Goal: Task Accomplishment & Management: Manage account settings

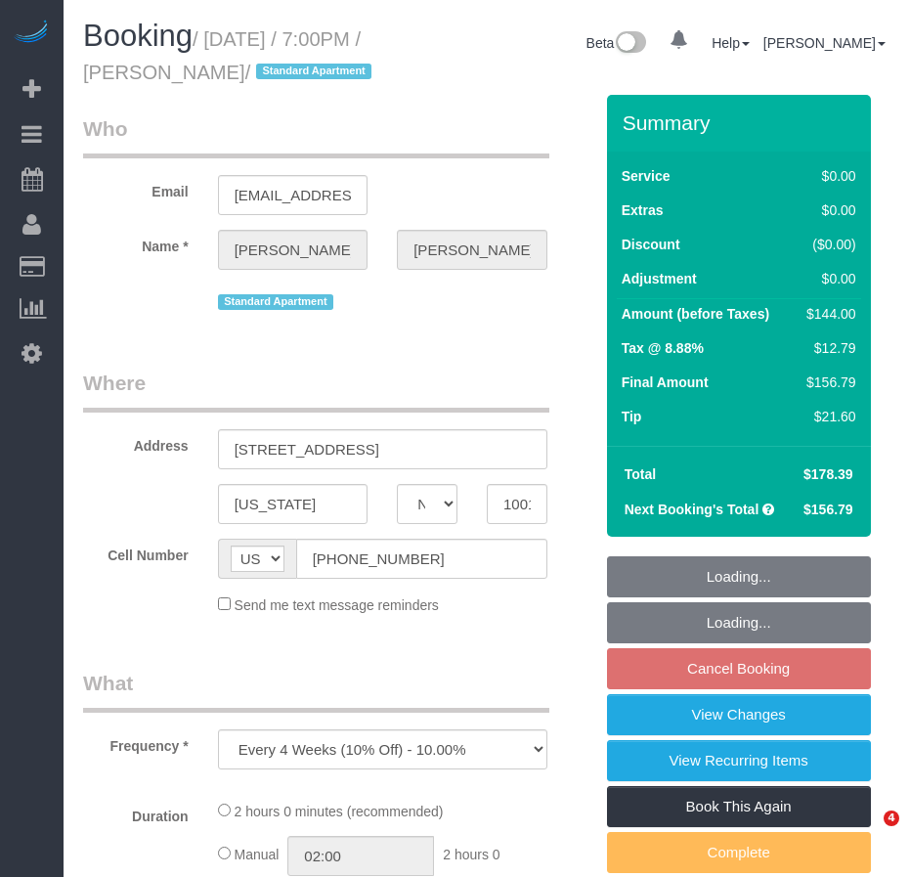
select select "NY"
select select "string:stripe-pm_1Pxy4y4VGloSiKo7MsM83P5T"
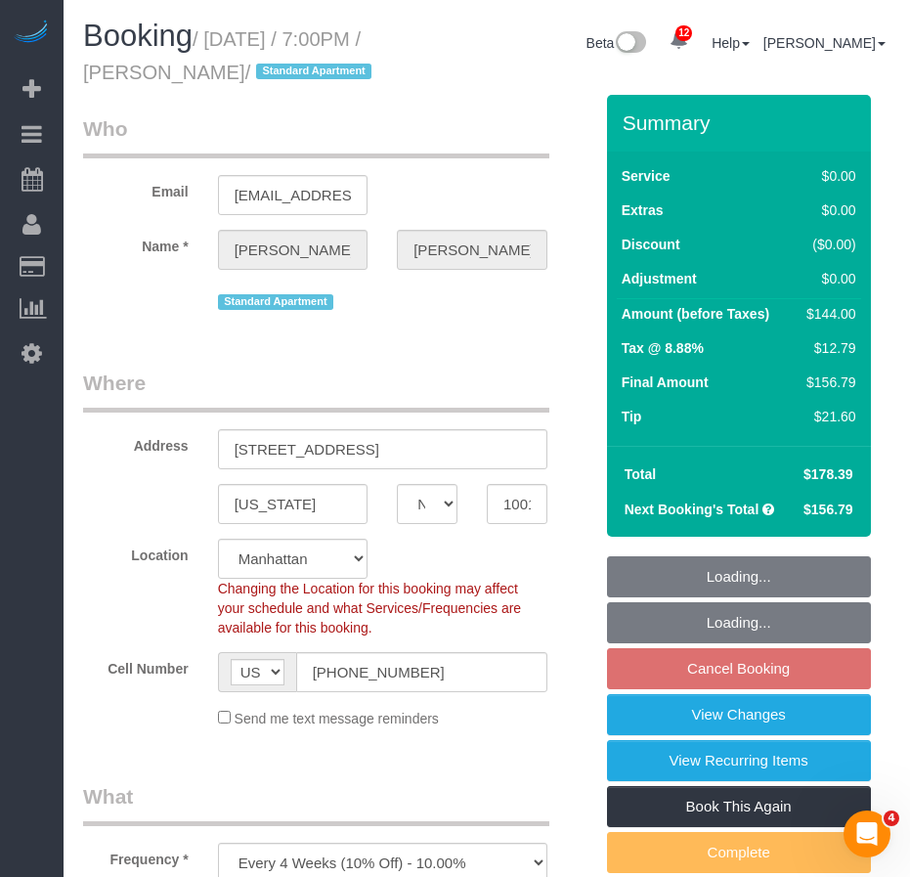
select select "object:733"
select select "number:89"
select select "number:90"
select select "number:15"
select select "number:5"
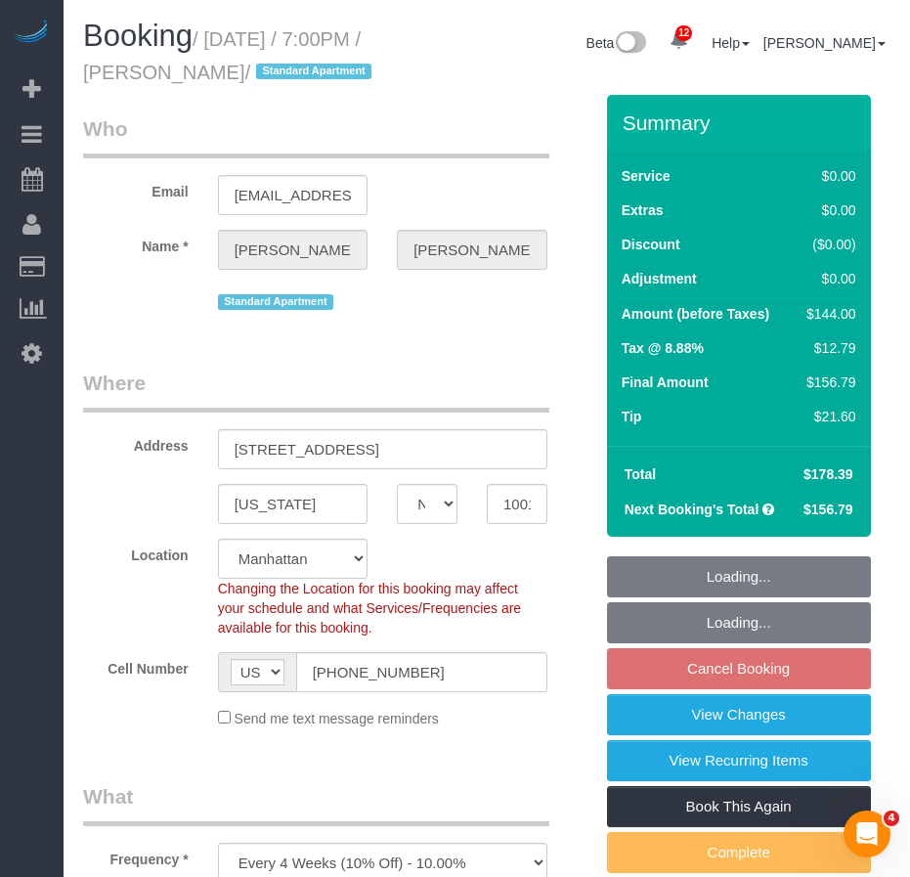
select select "spot1"
select select "1"
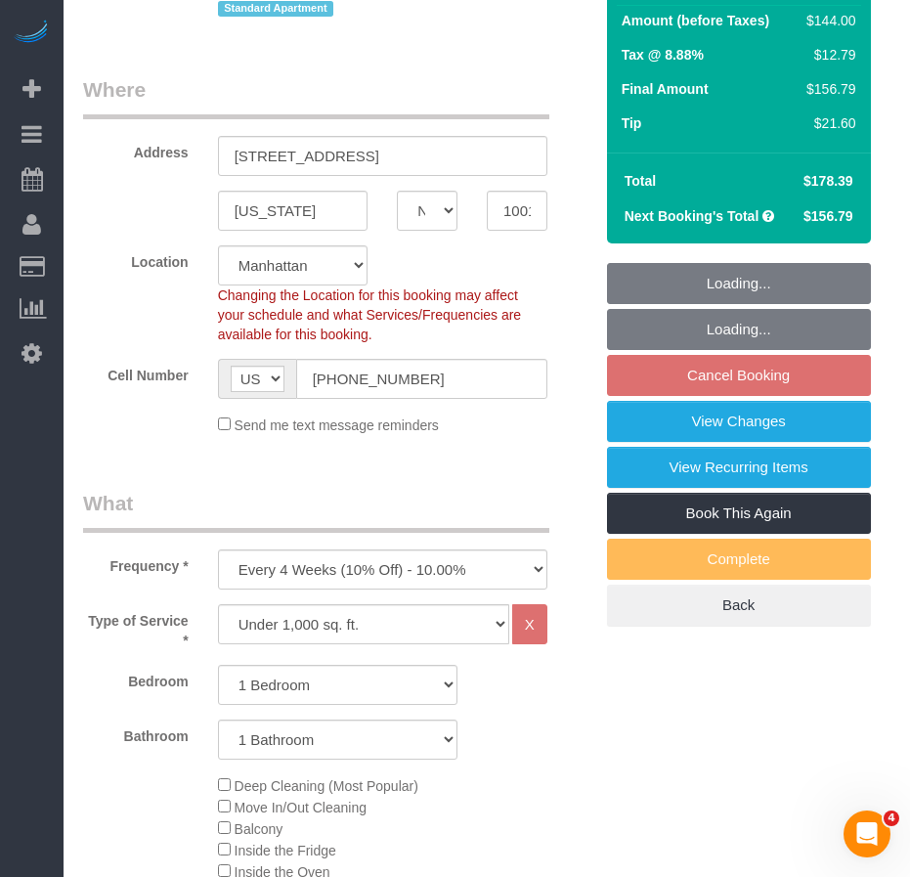
select select "1"
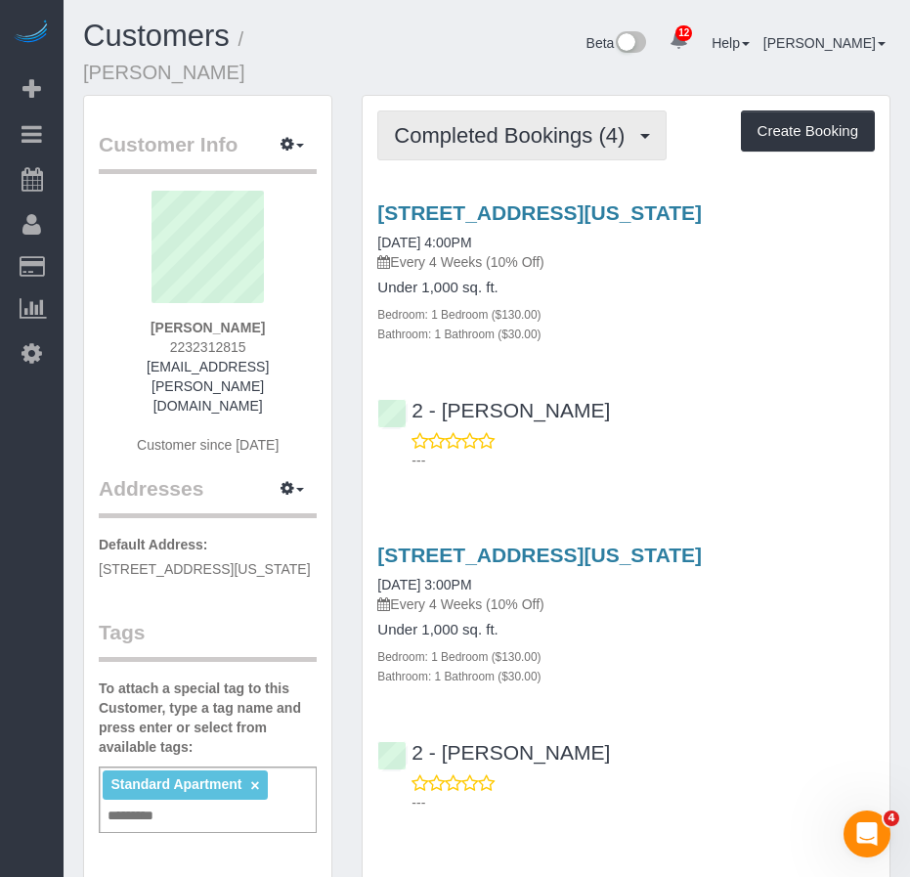
click at [553, 125] on button "Completed Bookings (4)" at bounding box center [521, 135] width 289 height 50
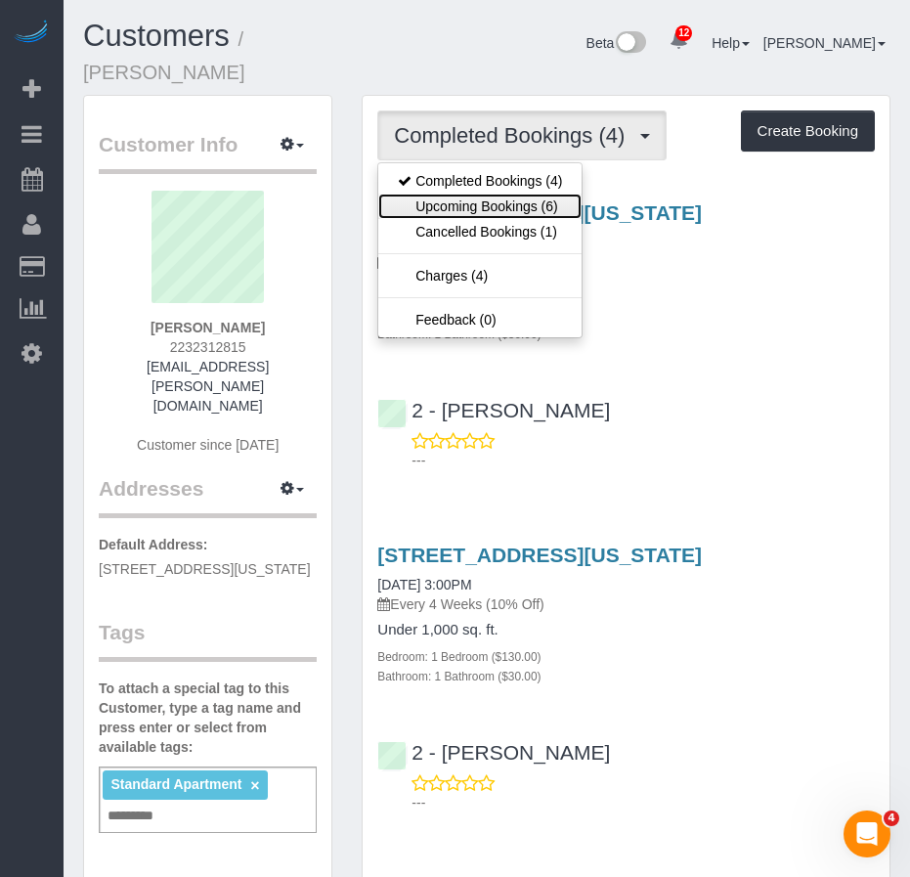
click at [489, 194] on link "Upcoming Bookings (6)" at bounding box center [479, 206] width 203 height 25
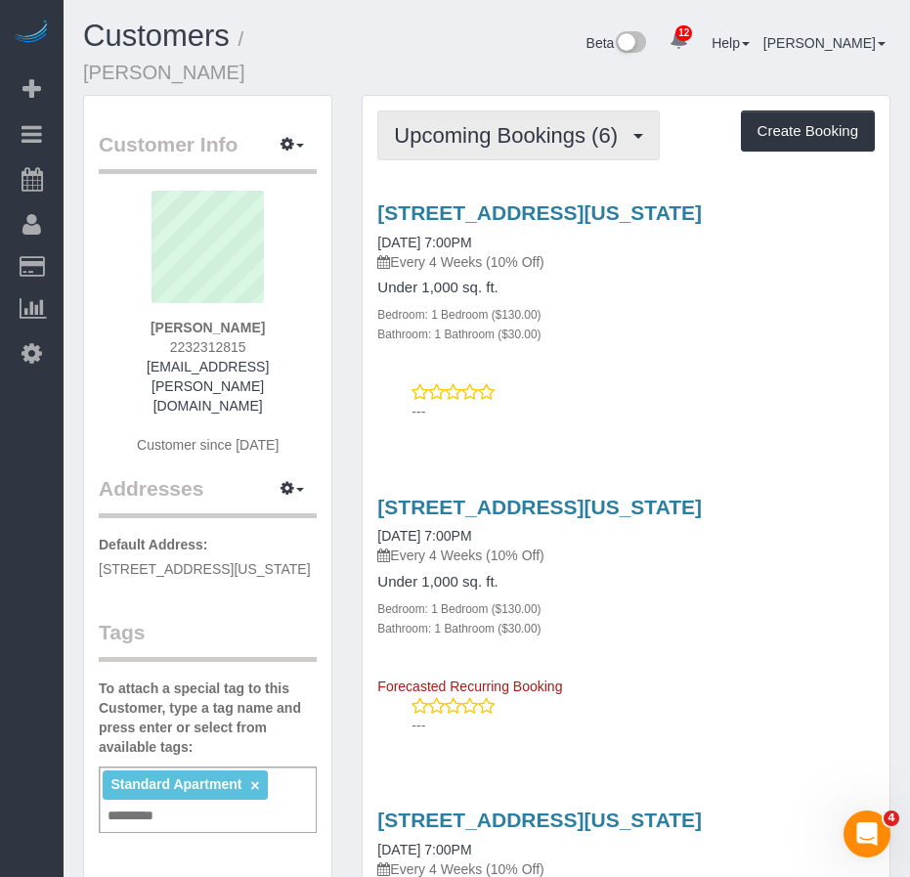
click at [510, 123] on span "Upcoming Bookings (6)" at bounding box center [511, 135] width 234 height 24
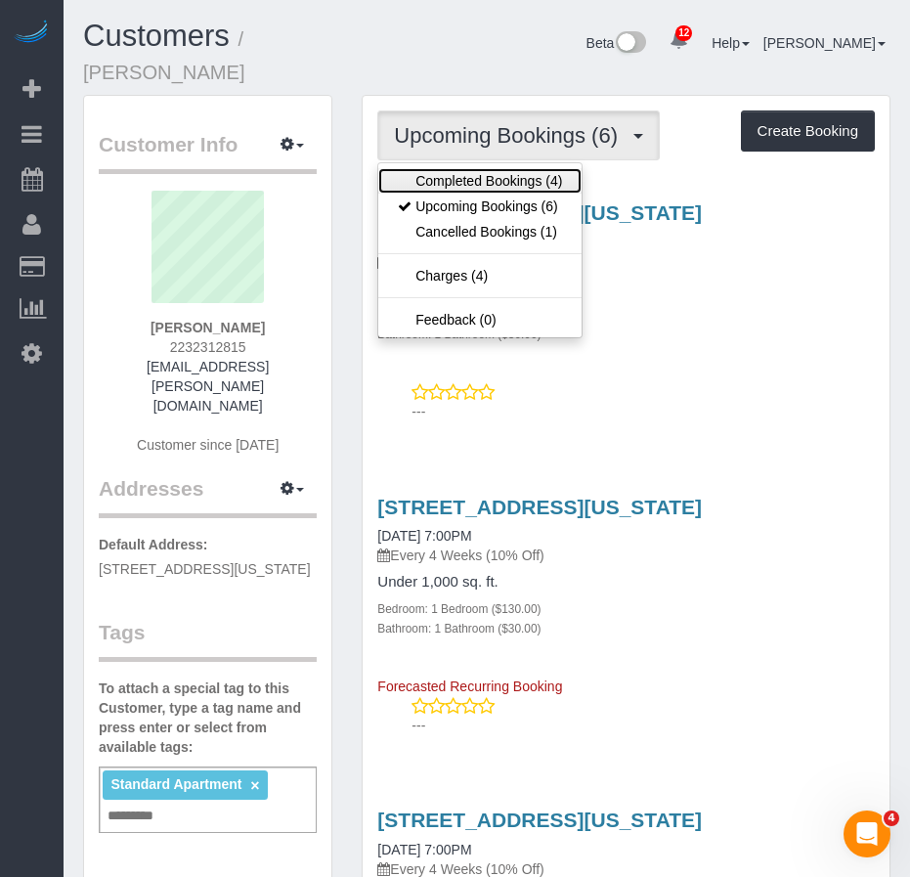
click at [480, 168] on link "Completed Bookings (4)" at bounding box center [479, 180] width 203 height 25
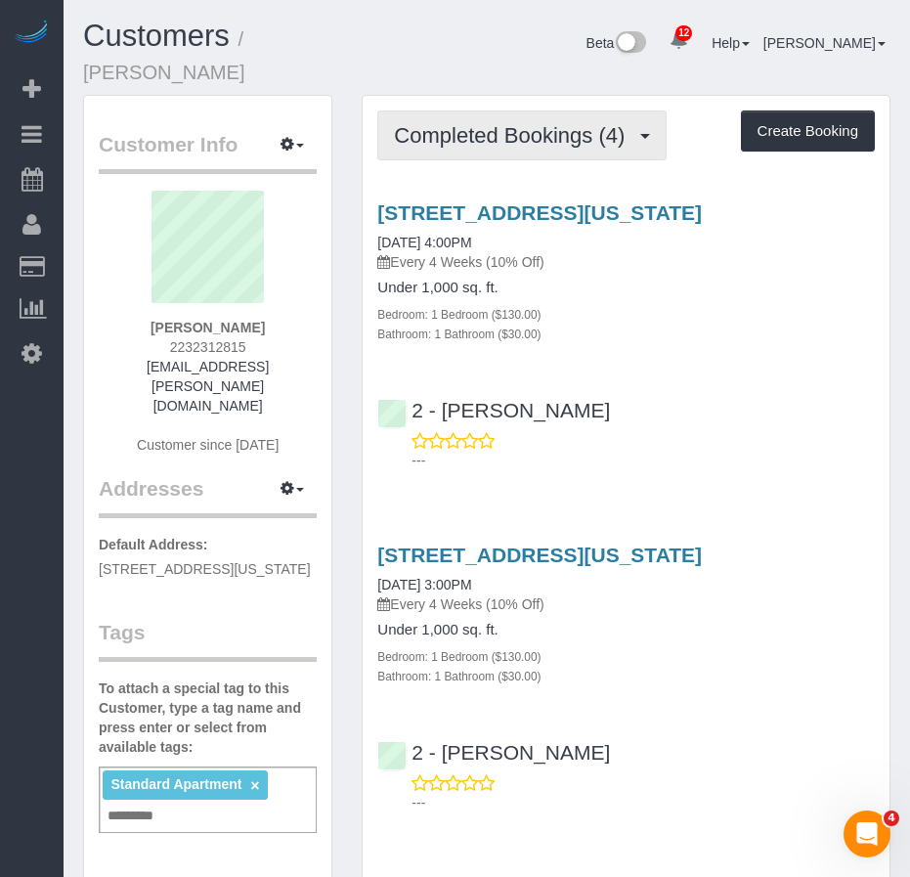
click at [504, 123] on span "Completed Bookings (4)" at bounding box center [514, 135] width 240 height 24
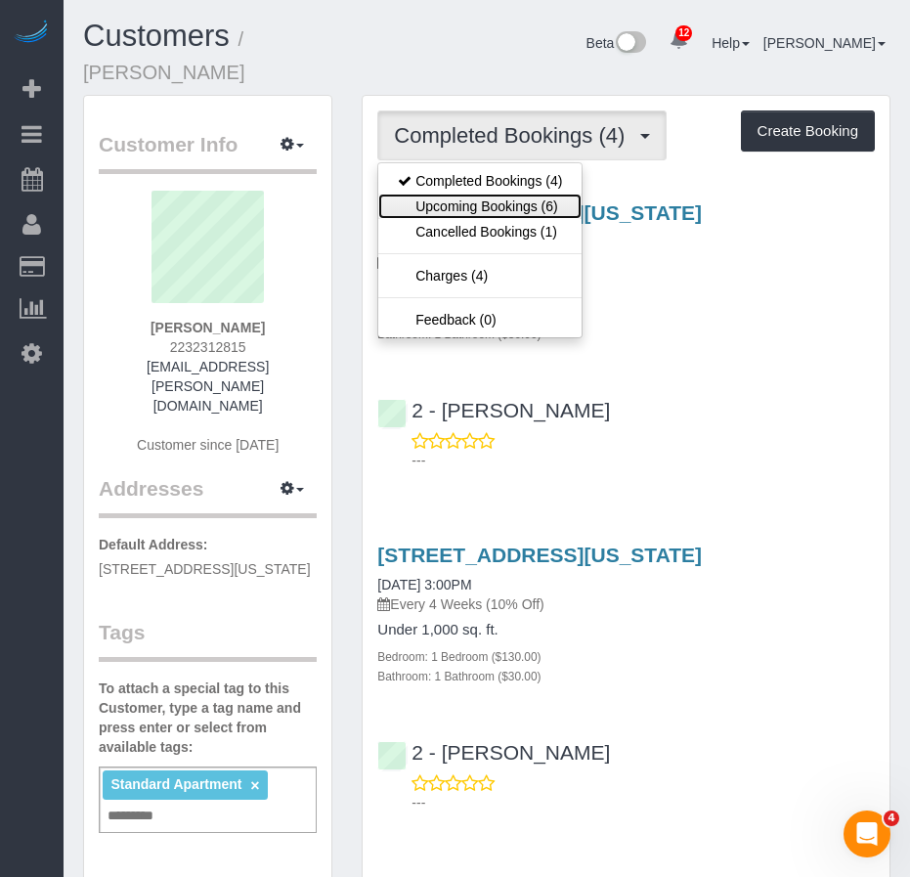
click at [447, 194] on link "Upcoming Bookings (6)" at bounding box center [479, 206] width 203 height 25
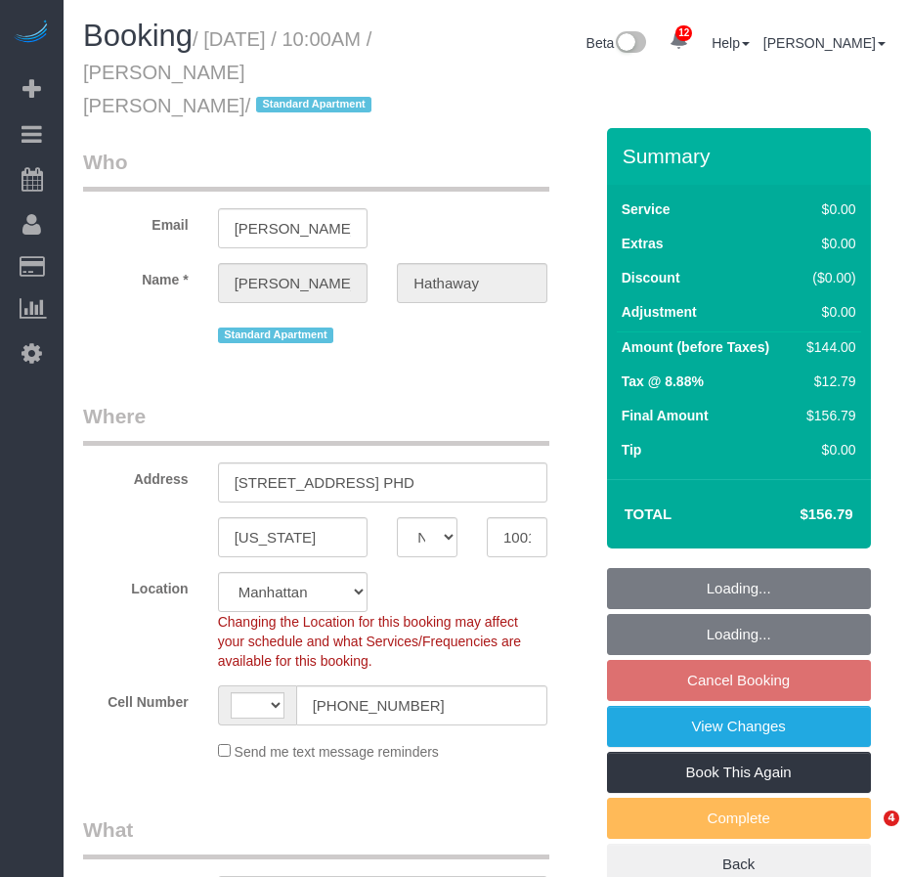
select select "NY"
select select "number:58"
select select "number:71"
select select "number:15"
select select "number:6"
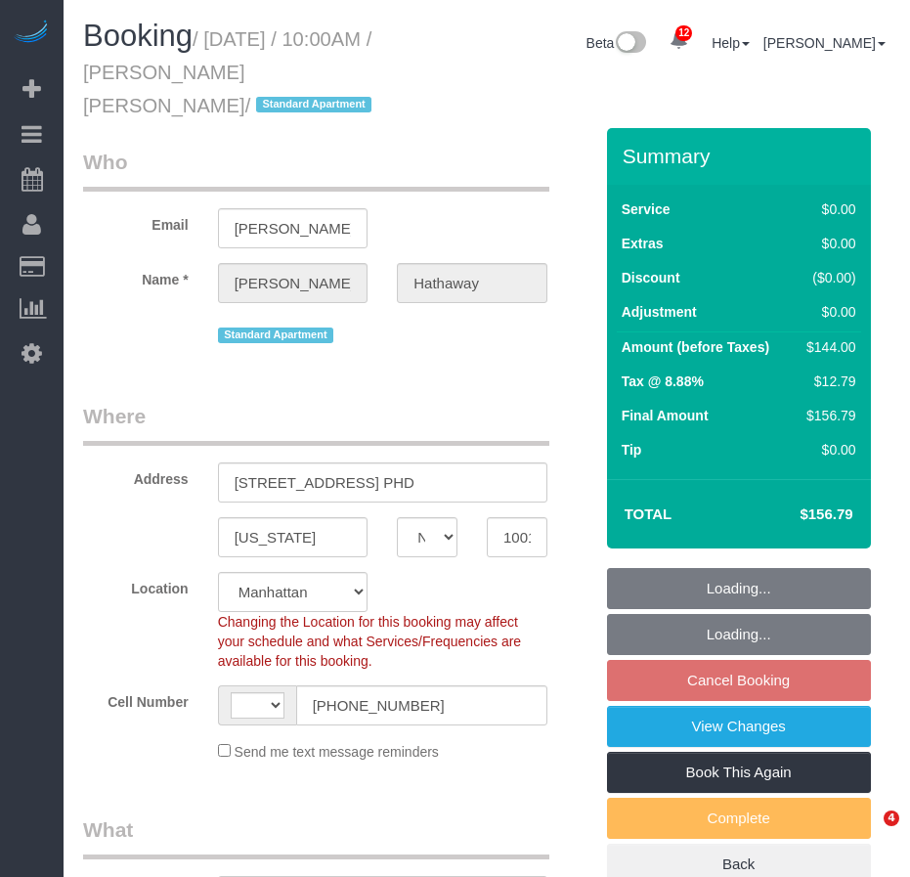
select select "object:883"
select select "string:US"
select select "string:stripe-pm_1RjscA4VGloSiKo7RDUB0toD"
select select "1"
select select "spot3"
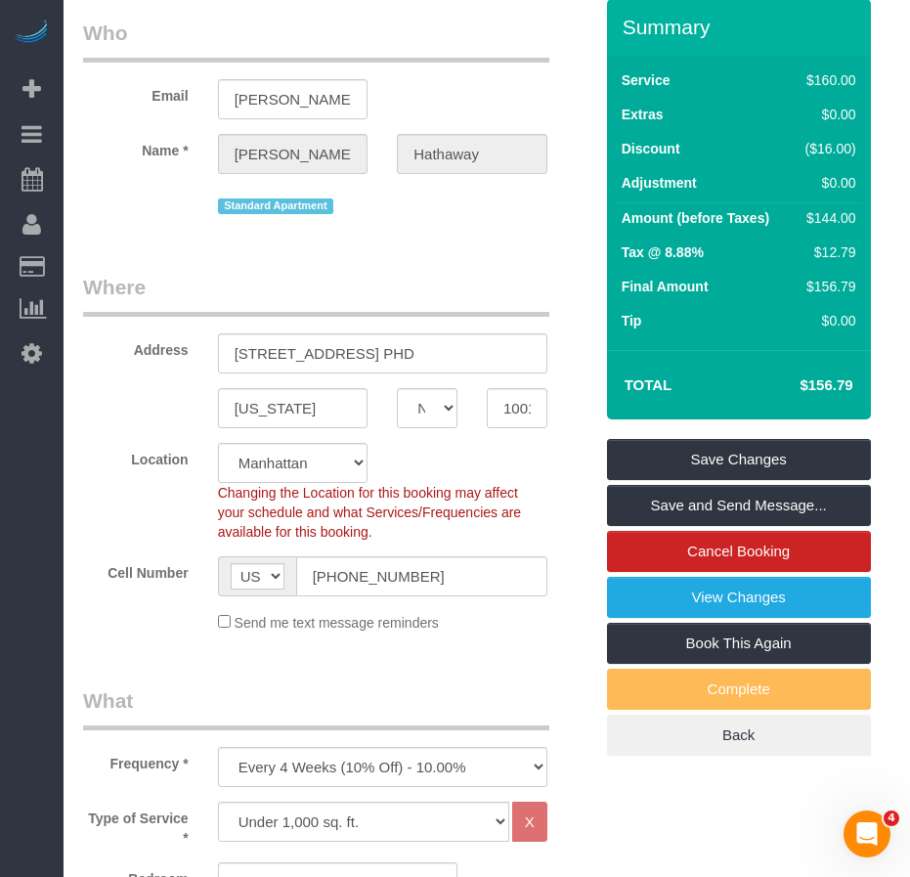
scroll to position [128, 0]
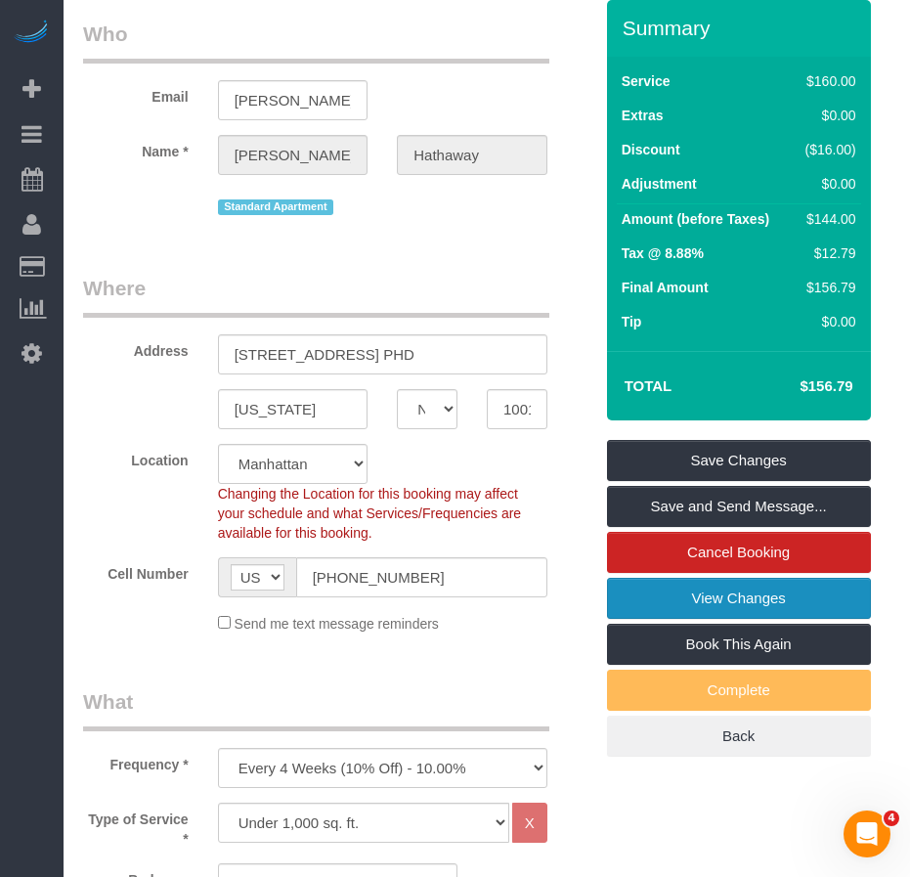
click at [697, 604] on link "View Changes" at bounding box center [739, 598] width 264 height 41
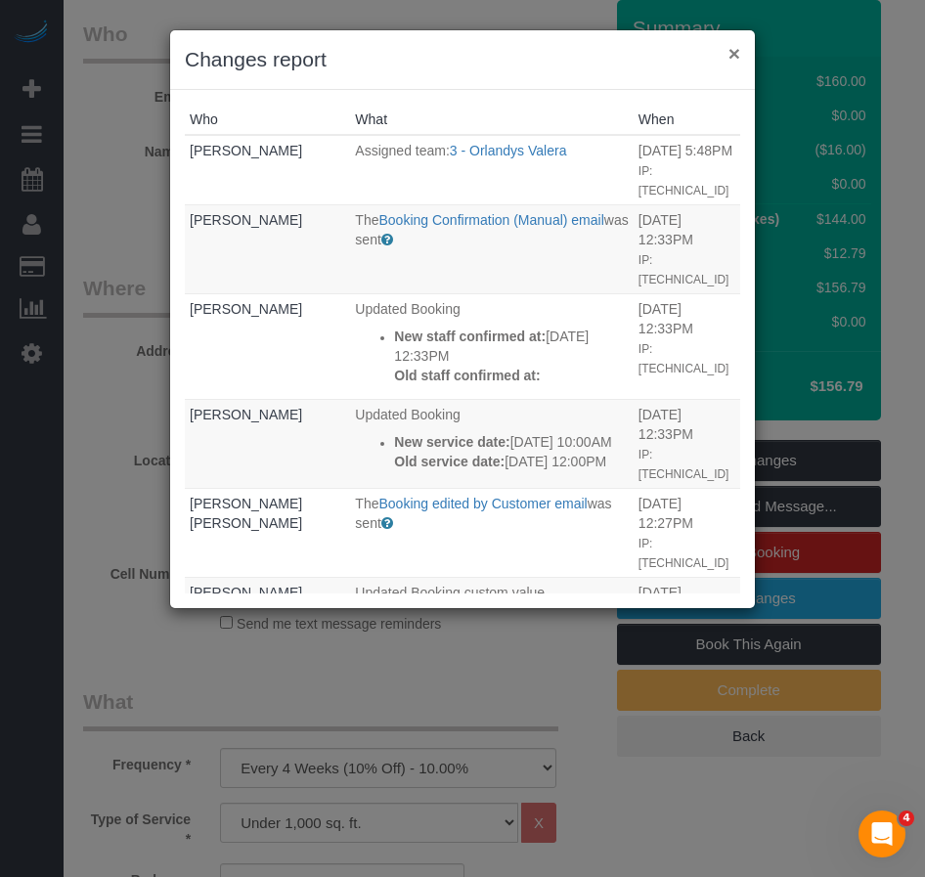
drag, startPoint x: 735, startPoint y: 58, endPoint x: 705, endPoint y: 55, distance: 30.4
click at [734, 58] on button "×" at bounding box center [734, 53] width 12 height 21
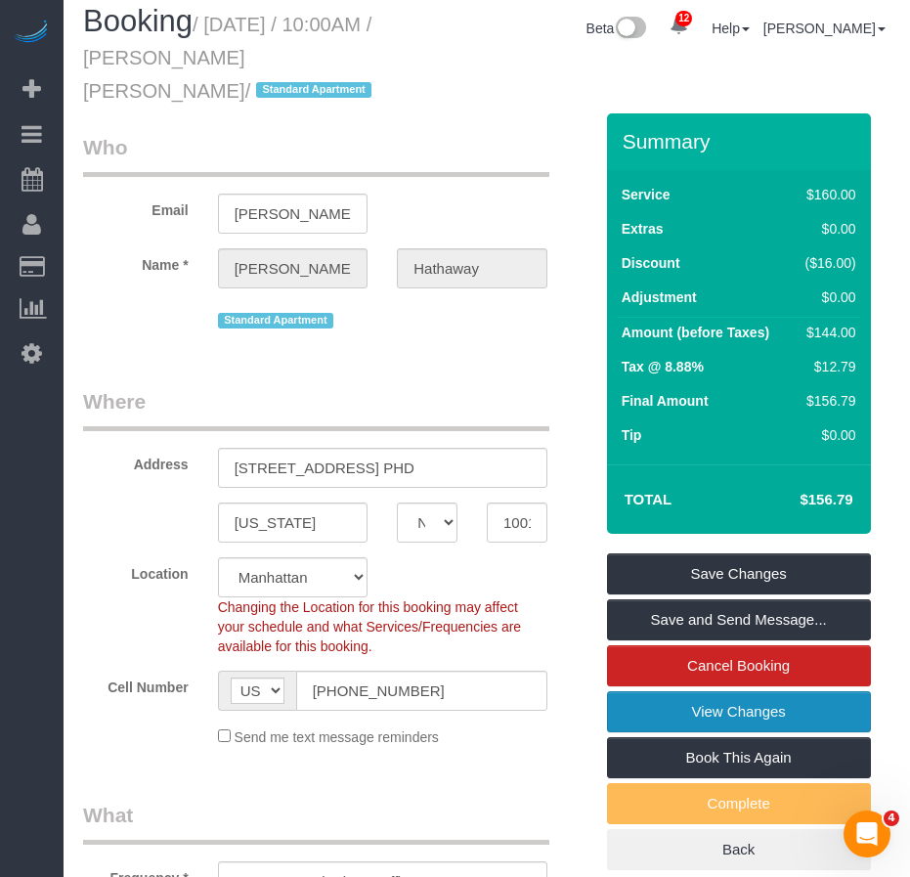
scroll to position [0, 0]
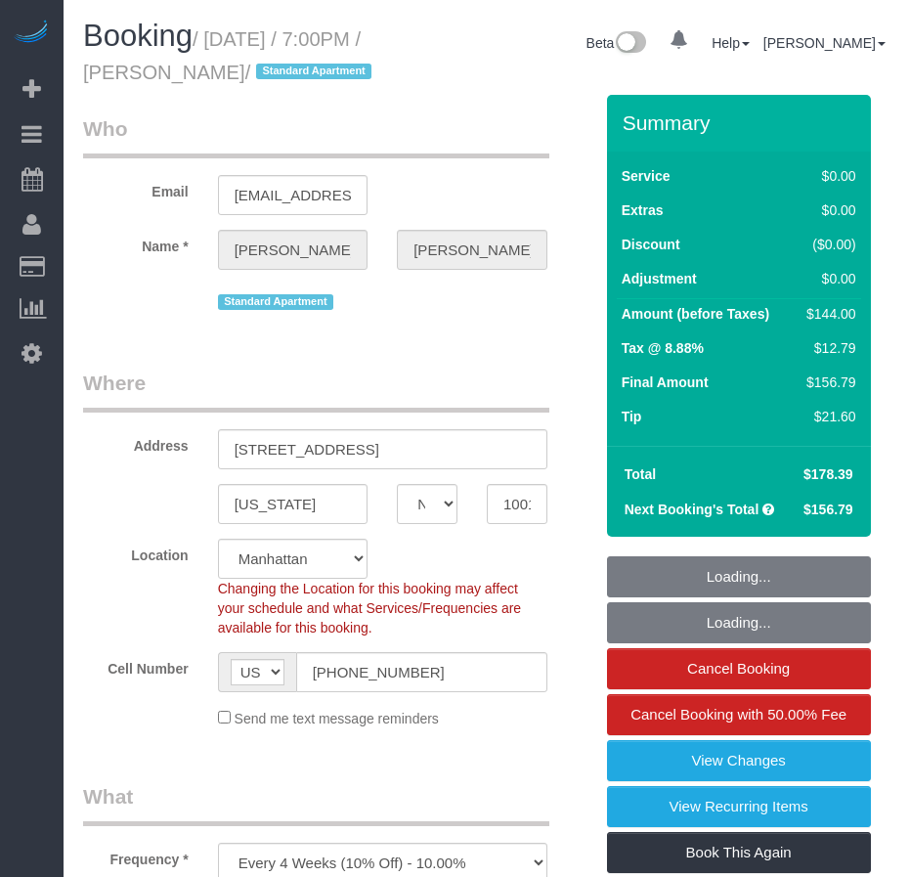
select select "NY"
select select "1"
select select "spot1"
select select "number:89"
select select "number:90"
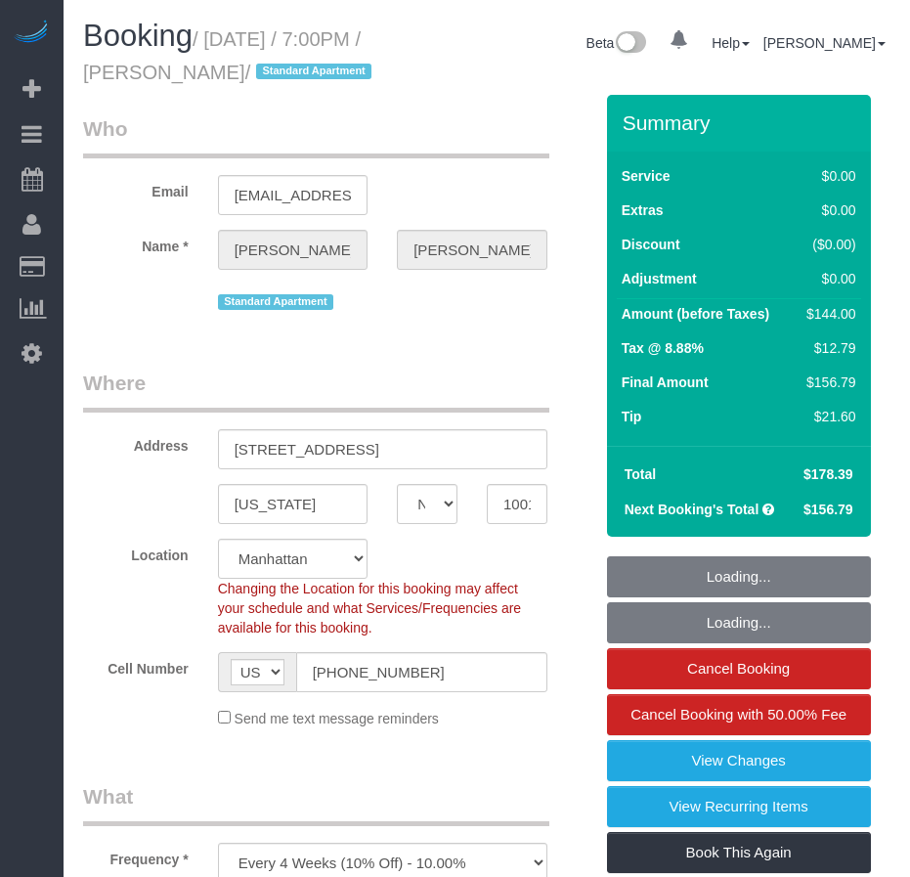
select select "number:15"
select select "number:5"
select select "NY"
select select "number:89"
select select "number:90"
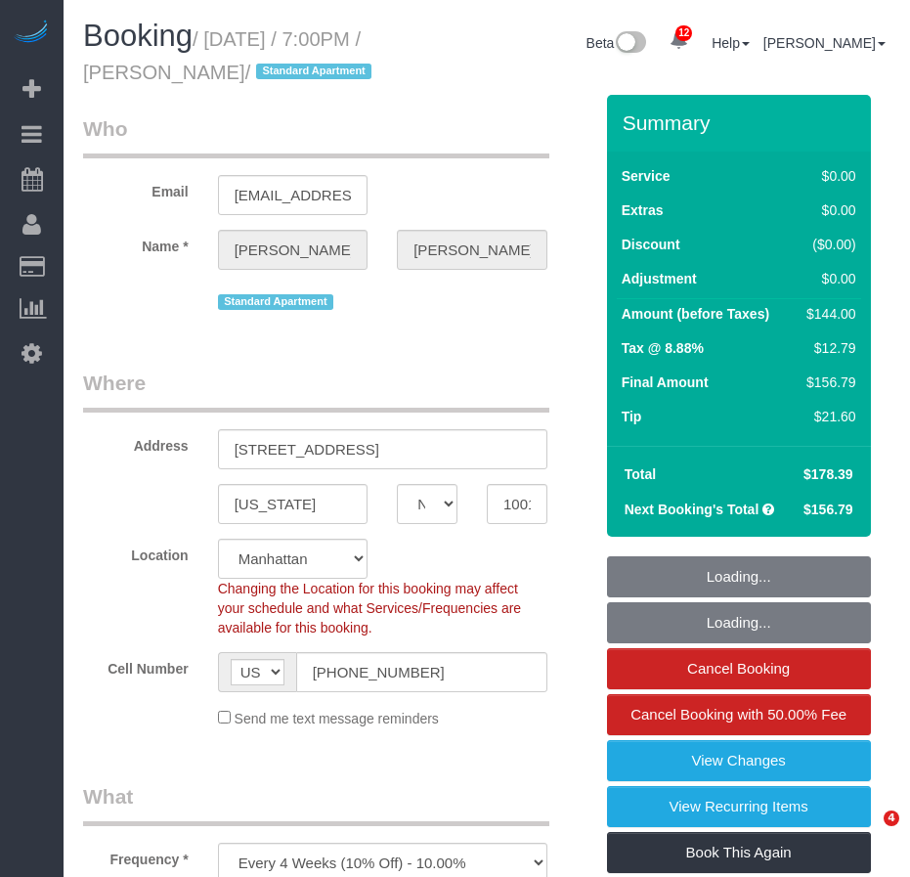
select select "number:15"
select select "number:5"
select select "object:882"
select select "string:stripe-pm_1Pxy4y4VGloSiKo7MsM83P5T"
select select "1"
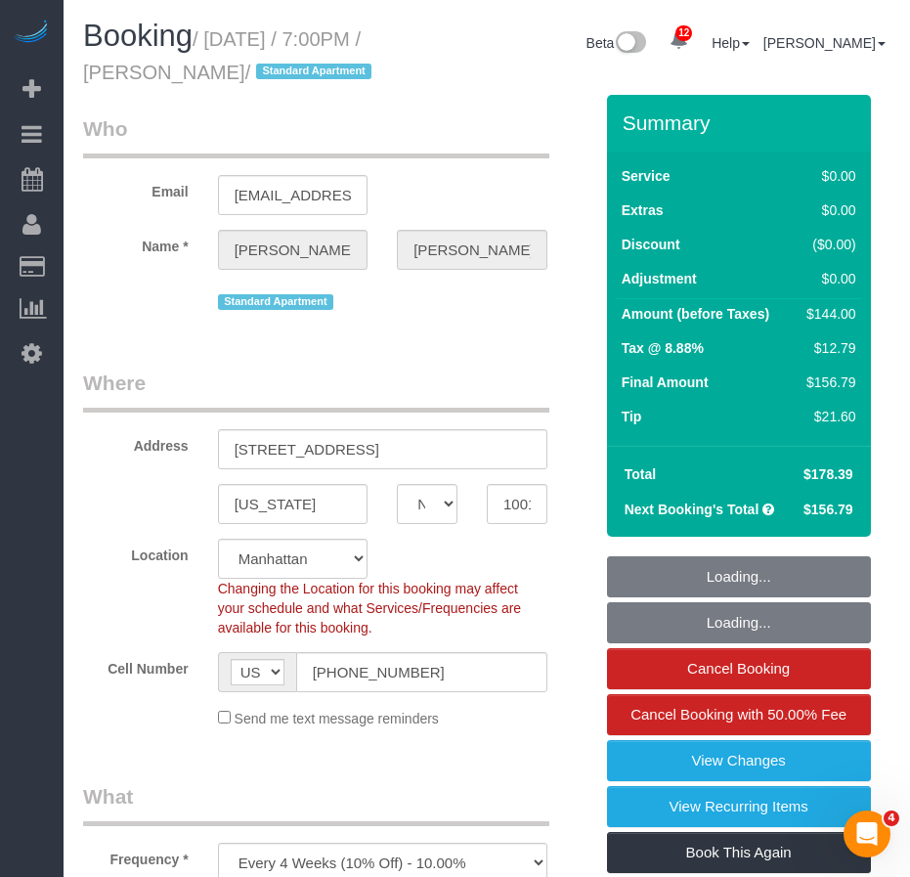
select select "spot1"
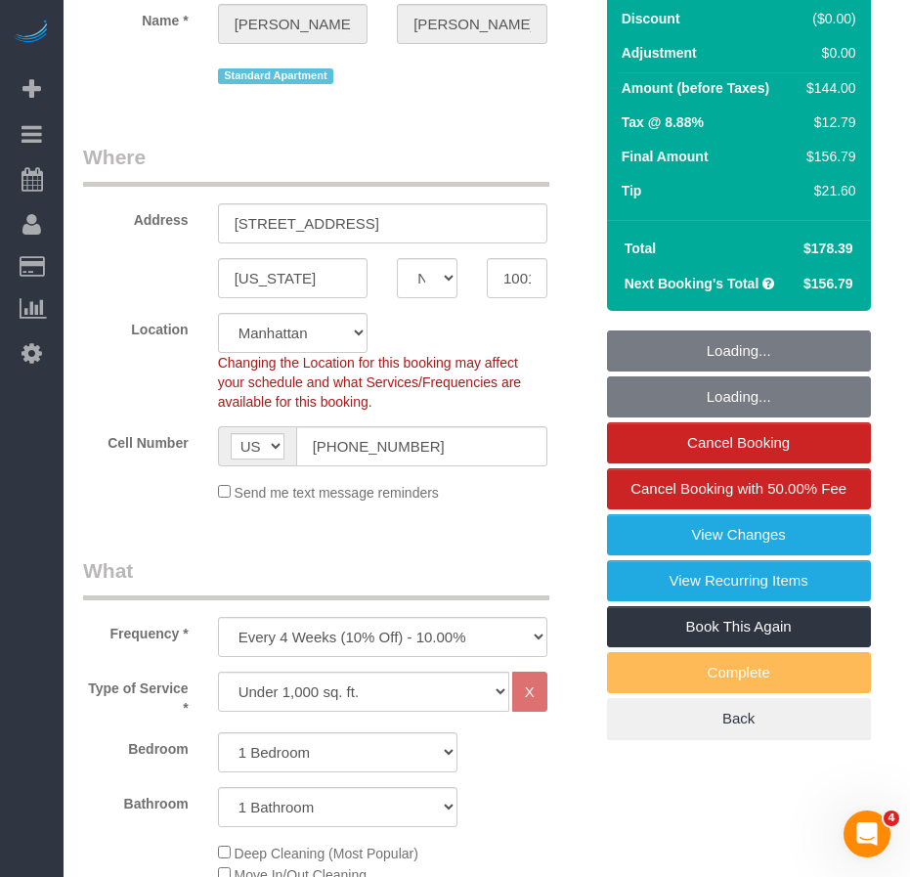
select select "1"
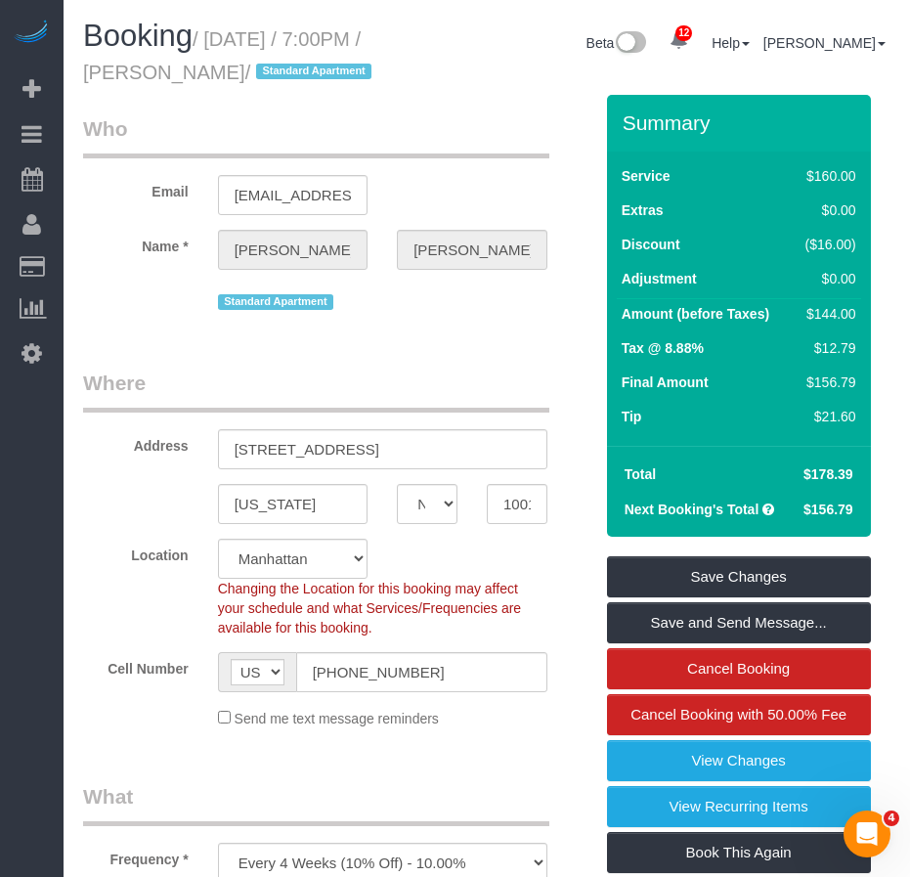
drag, startPoint x: 170, startPoint y: 74, endPoint x: 300, endPoint y: 76, distance: 130.0
click at [300, 76] on small "/ [DATE] / 7:00PM / [PERSON_NAME] / Standard Apartment" at bounding box center [230, 55] width 294 height 55
copy small "[PERSON_NAME]"
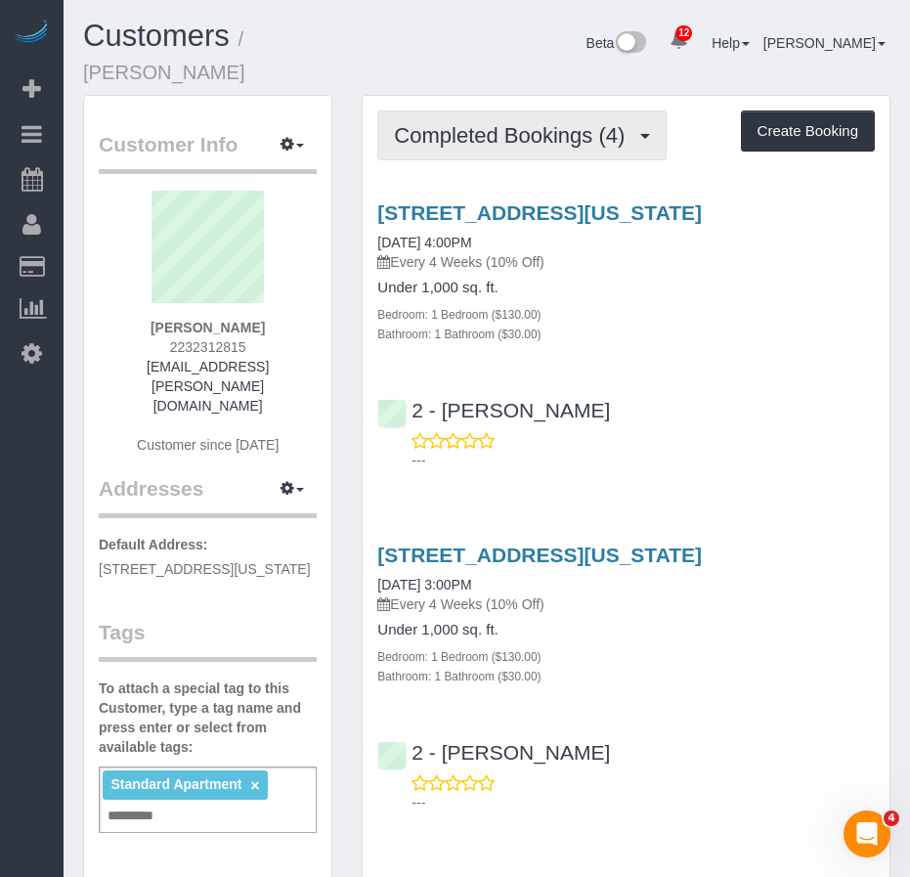
click at [570, 123] on span "Completed Bookings (4)" at bounding box center [514, 135] width 240 height 24
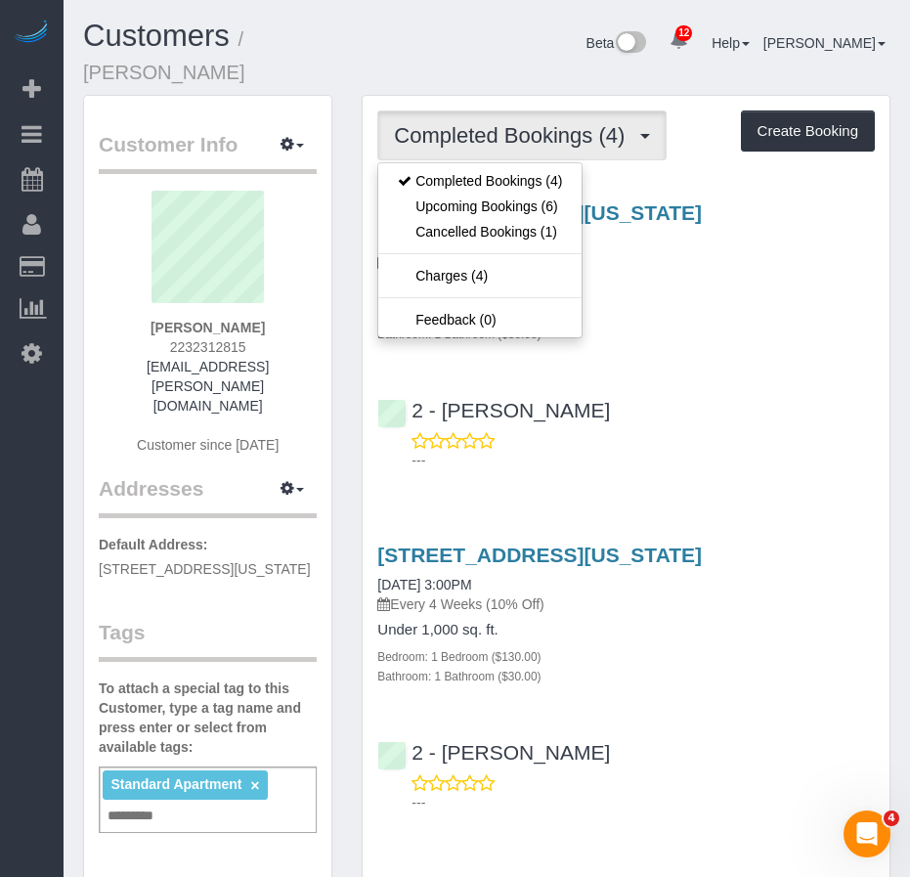
click at [570, 123] on span "Completed Bookings (4)" at bounding box center [514, 135] width 240 height 24
